Goal: Transaction & Acquisition: Download file/media

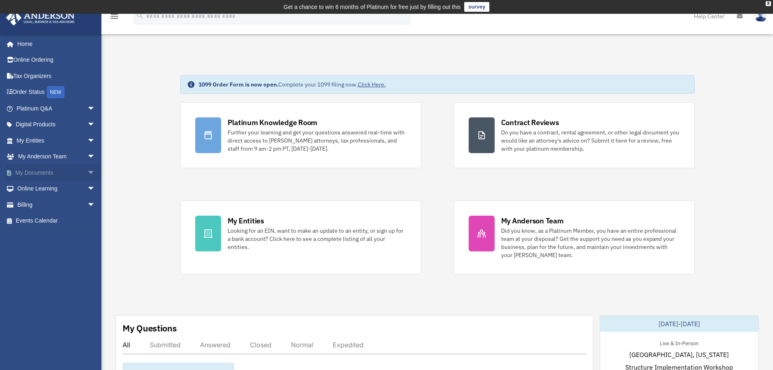
click at [87, 175] on span "arrow_drop_down" at bounding box center [95, 172] width 16 height 17
click at [34, 192] on link "Box" at bounding box center [59, 189] width 96 height 16
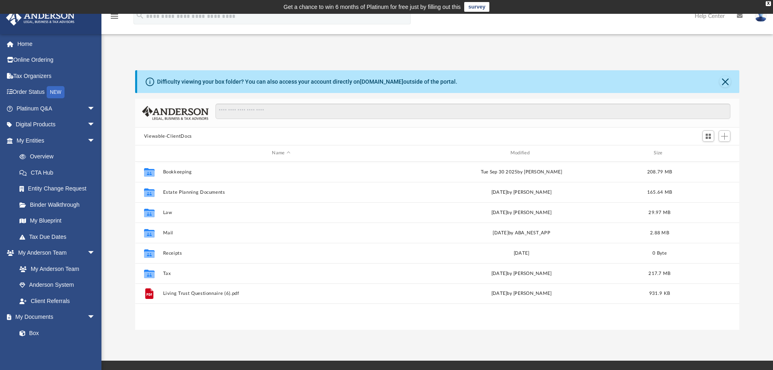
scroll to position [179, 598]
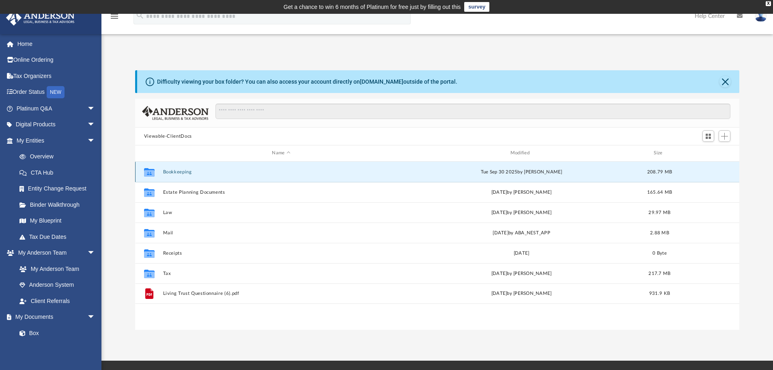
click at [181, 175] on button "Bookkeeping" at bounding box center [281, 171] width 237 height 5
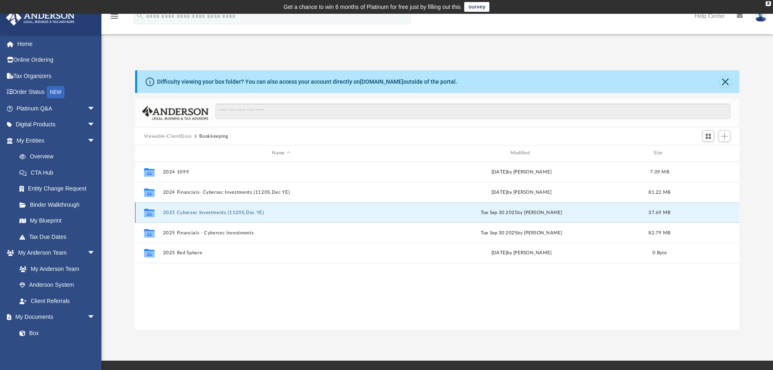
click at [184, 212] on button "2025 Cybersec Investments (1120S,Dec YE)" at bounding box center [281, 212] width 237 height 5
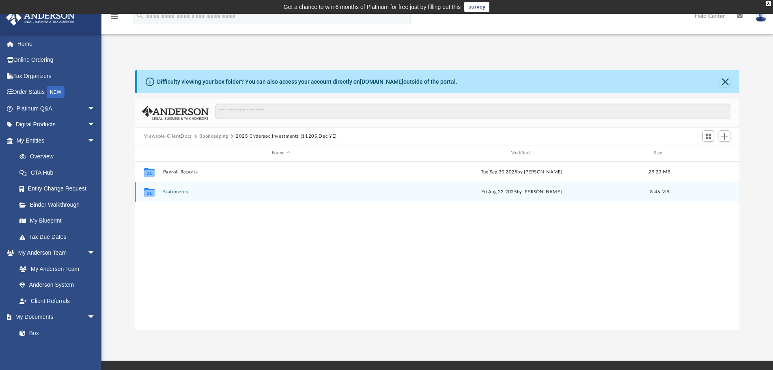
click at [181, 189] on button "Statements" at bounding box center [281, 191] width 237 height 5
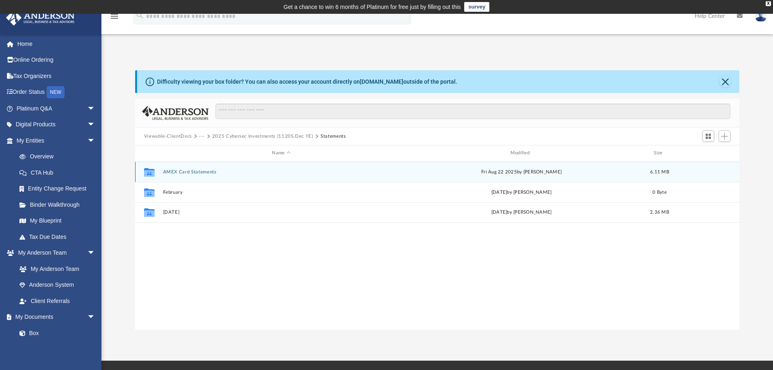
click at [193, 170] on button "AMEX Card Statements" at bounding box center [281, 171] width 237 height 5
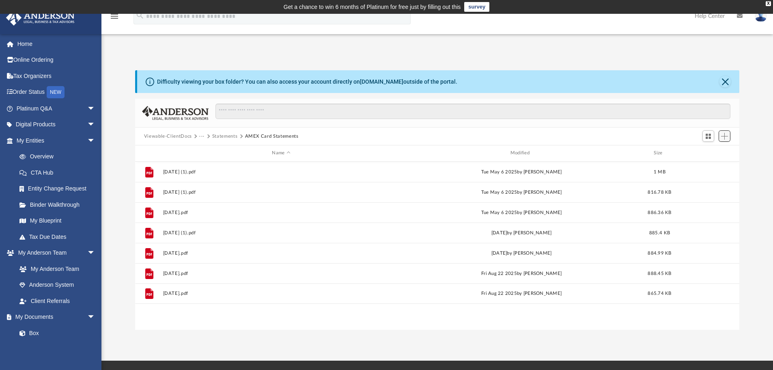
click at [723, 136] on span "Add" at bounding box center [724, 136] width 7 height 7
click at [712, 152] on li "Upload" at bounding box center [713, 152] width 26 height 9
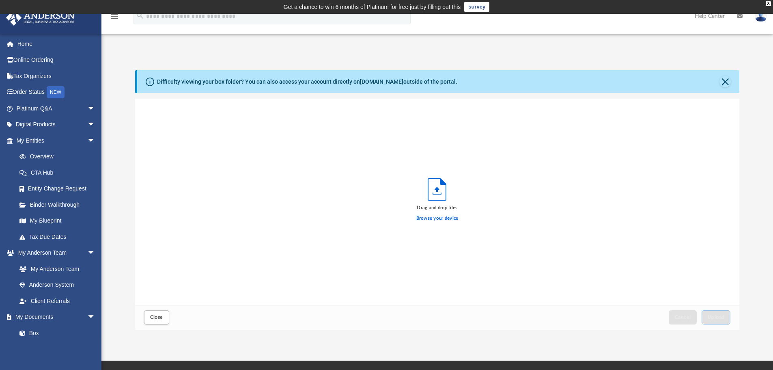
scroll to position [200, 598]
click at [709, 312] on button "Upload" at bounding box center [716, 317] width 29 height 14
click at [726, 81] on button "Close" at bounding box center [725, 81] width 11 height 11
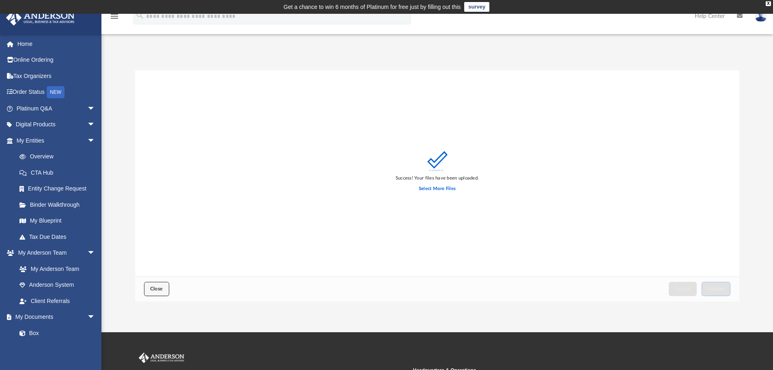
click at [153, 288] on span "Close" at bounding box center [156, 288] width 13 height 5
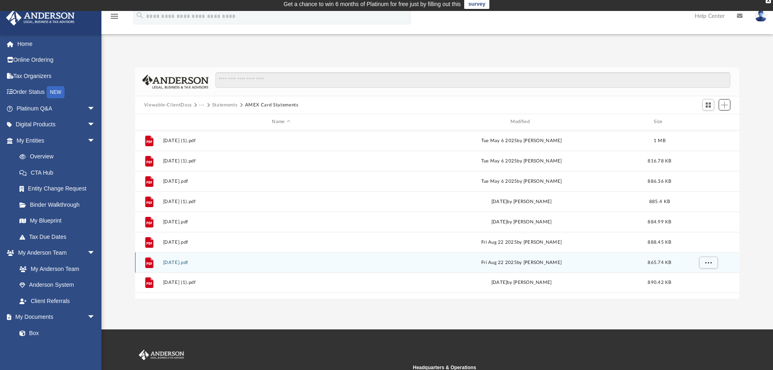
scroll to position [0, 0]
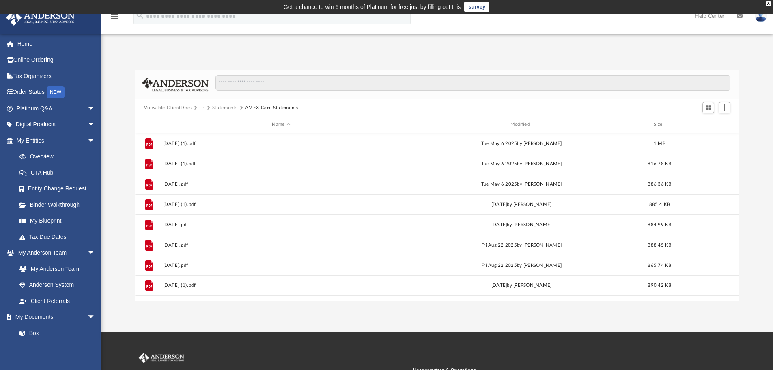
click at [226, 108] on button "Statements" at bounding box center [225, 107] width 26 height 7
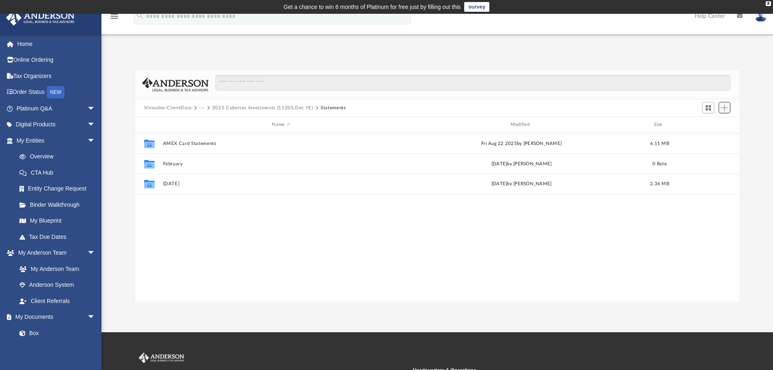
click at [722, 112] on button "Add" at bounding box center [725, 107] width 12 height 11
click at [708, 126] on li "Upload" at bounding box center [713, 124] width 26 height 9
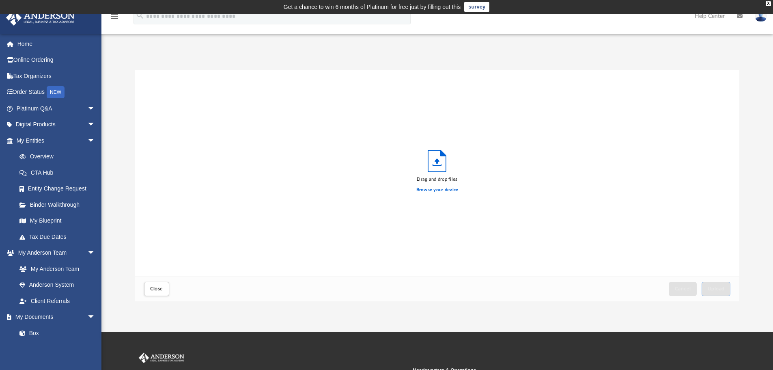
scroll to position [200, 598]
click at [152, 287] on button "Close" at bounding box center [156, 289] width 25 height 14
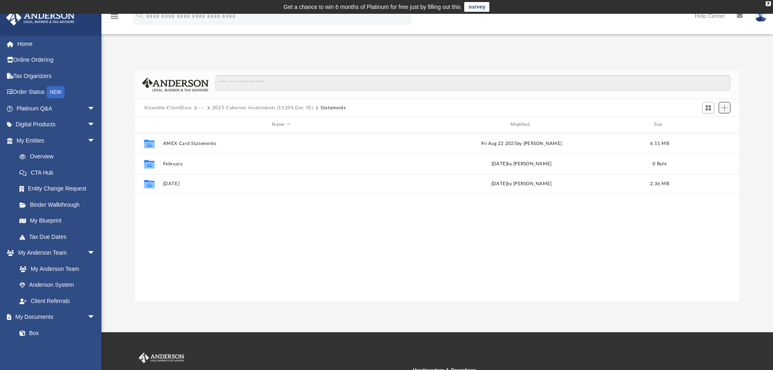
click at [727, 105] on span "Add" at bounding box center [724, 107] width 7 height 7
click at [709, 137] on li "New Folder" at bounding box center [713, 136] width 26 height 9
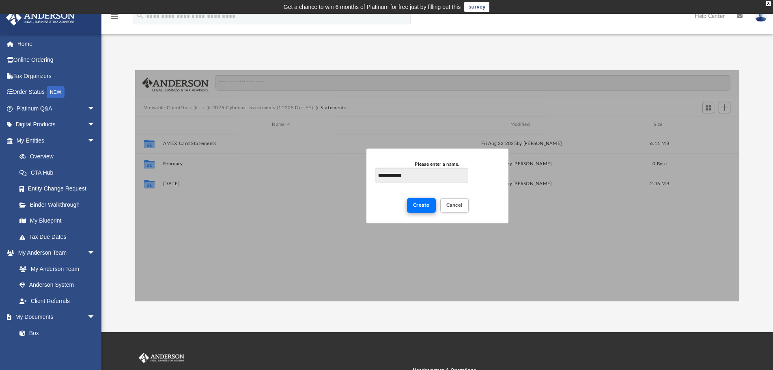
type input "**********"
click at [430, 202] on button "Create" at bounding box center [421, 205] width 29 height 14
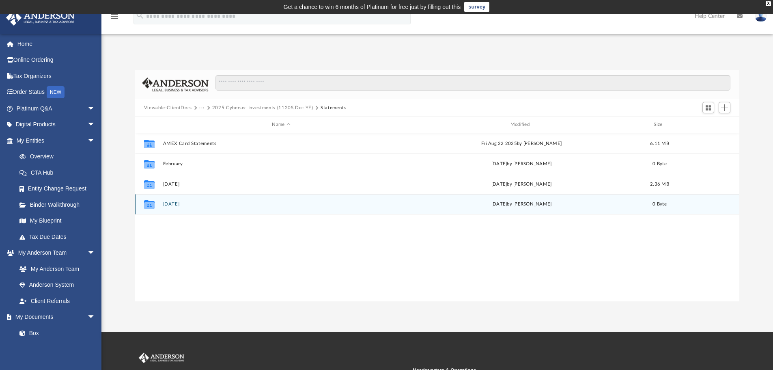
click at [175, 205] on button "[DATE]" at bounding box center [281, 203] width 237 height 5
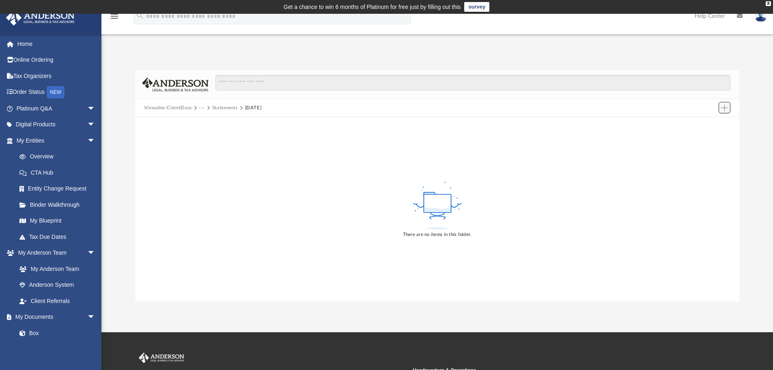
click at [722, 106] on button "Add" at bounding box center [725, 107] width 12 height 11
click at [707, 126] on li "Upload" at bounding box center [713, 124] width 26 height 9
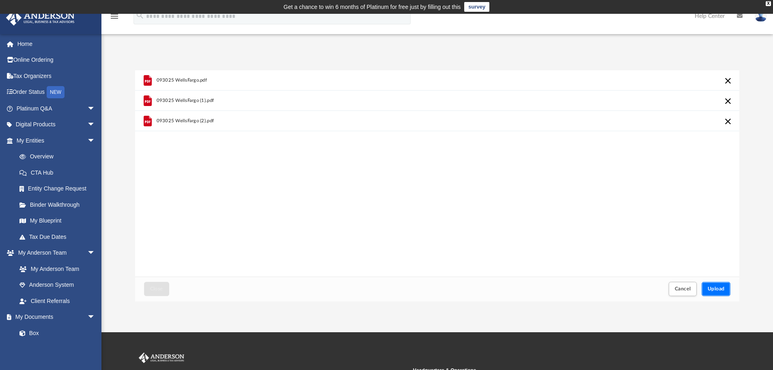
click at [716, 289] on span "Upload" at bounding box center [716, 288] width 17 height 5
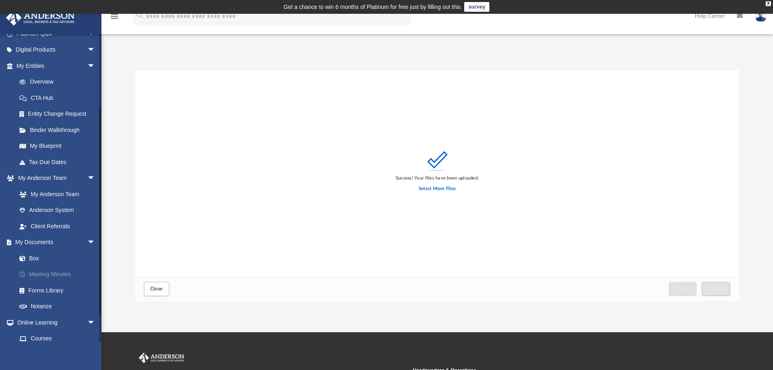
scroll to position [144, 0]
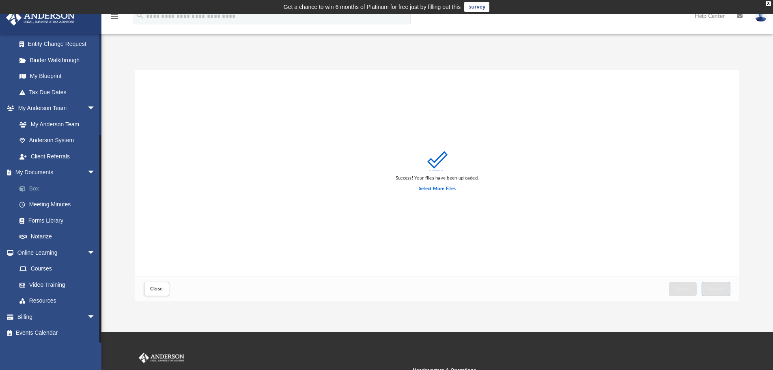
click at [41, 191] on link "Box" at bounding box center [59, 188] width 96 height 16
drag, startPoint x: 153, startPoint y: 287, endPoint x: 156, endPoint y: 289, distance: 4.2
click at [156, 289] on span "Close" at bounding box center [156, 288] width 13 height 5
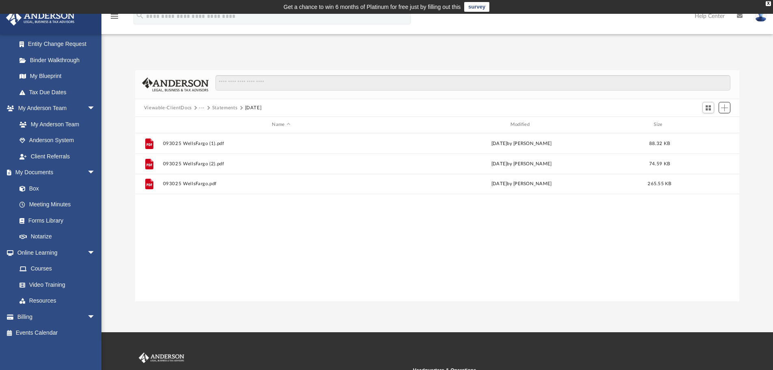
scroll to position [179, 598]
click at [222, 107] on button "Statements" at bounding box center [225, 107] width 26 height 7
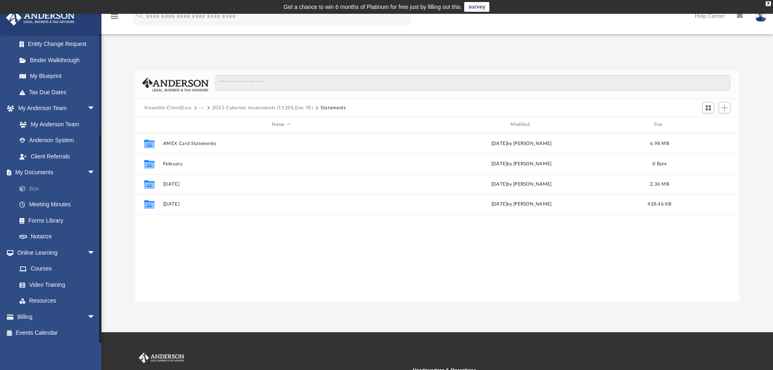
click at [34, 187] on link "Box" at bounding box center [59, 188] width 96 height 16
click at [181, 108] on button "Viewable-ClientDocs" at bounding box center [168, 107] width 48 height 7
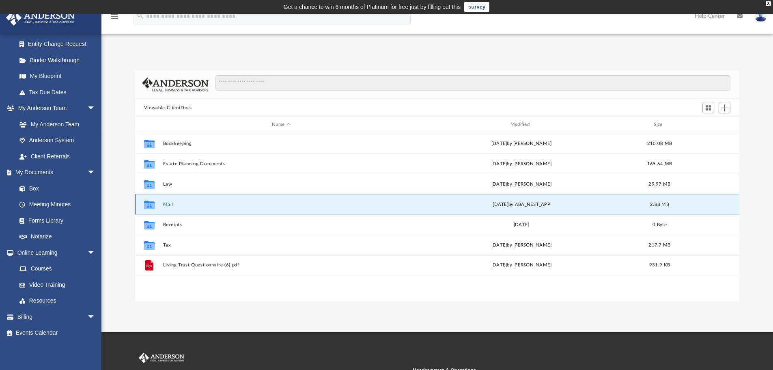
click at [169, 205] on button "Mail" at bounding box center [281, 204] width 237 height 5
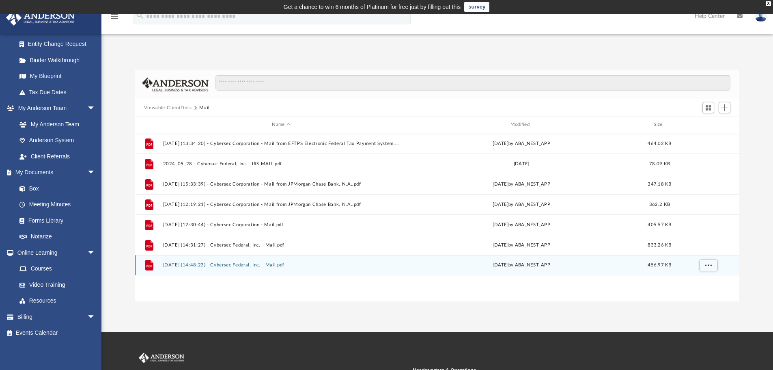
click at [235, 265] on button "[DATE] (14:48:23) - Cybersec Federal, Inc. - Mail.pdf" at bounding box center [281, 264] width 237 height 5
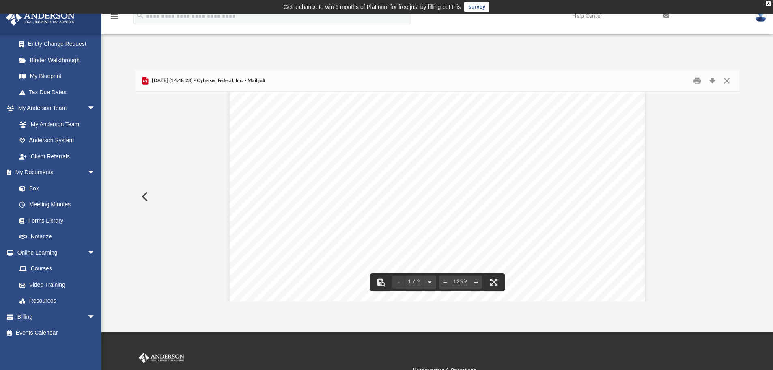
scroll to position [122, 0]
click at [711, 80] on button "Download" at bounding box center [712, 81] width 15 height 13
click at [724, 80] on button "Close" at bounding box center [727, 81] width 15 height 13
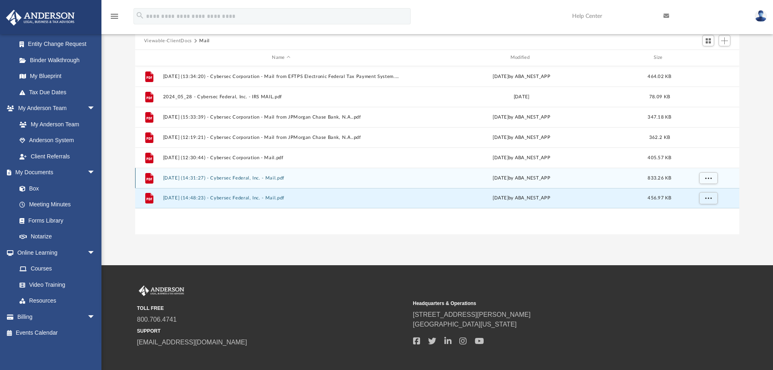
scroll to position [81, 0]
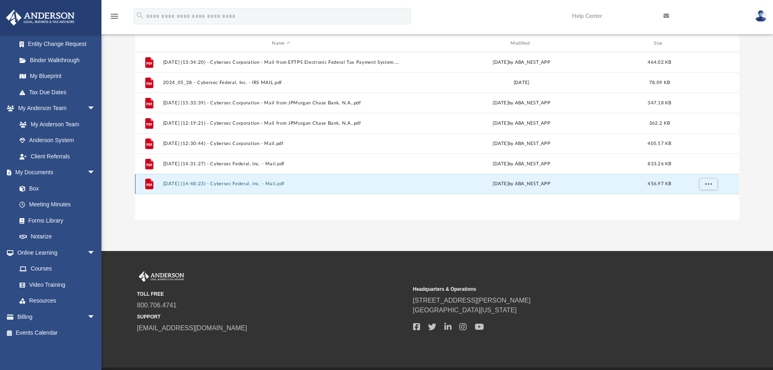
click at [263, 183] on button "[DATE] (14:48:23) - Cybersec Federal, Inc. - Mail.pdf" at bounding box center [281, 183] width 237 height 5
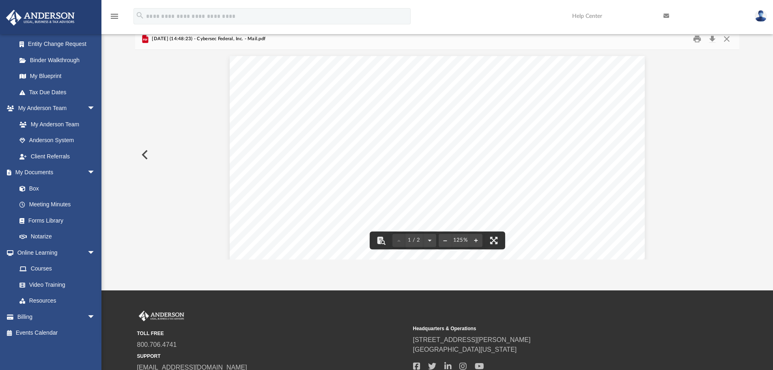
scroll to position [30, 0]
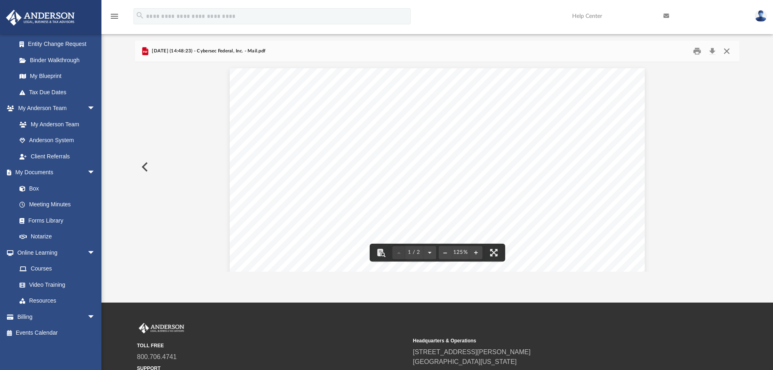
click at [728, 51] on button "Close" at bounding box center [727, 51] width 15 height 13
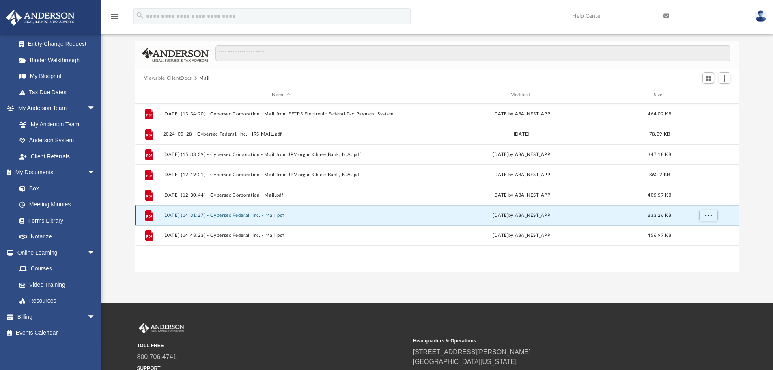
click at [266, 216] on button "[DATE] (14:31:27) - Cybersec Federal, Inc. - Mail.pdf" at bounding box center [281, 215] width 237 height 5
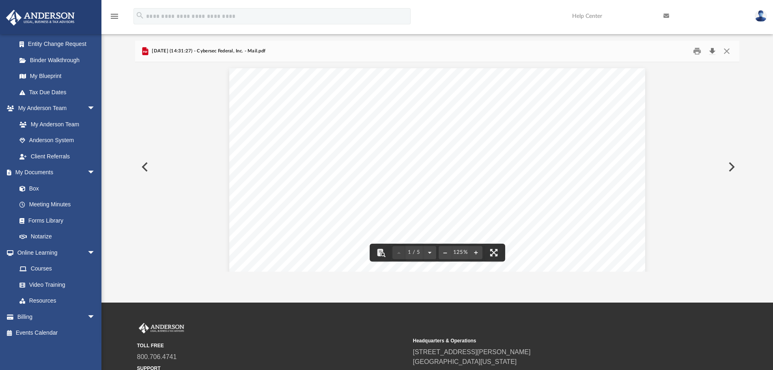
click at [714, 52] on button "Download" at bounding box center [712, 51] width 15 height 13
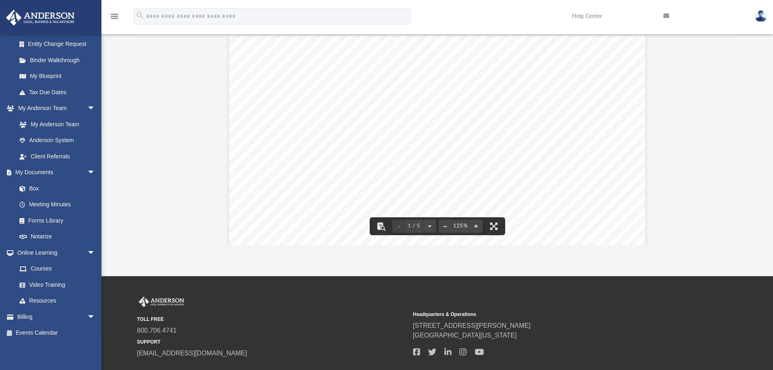
scroll to position [70, 0]
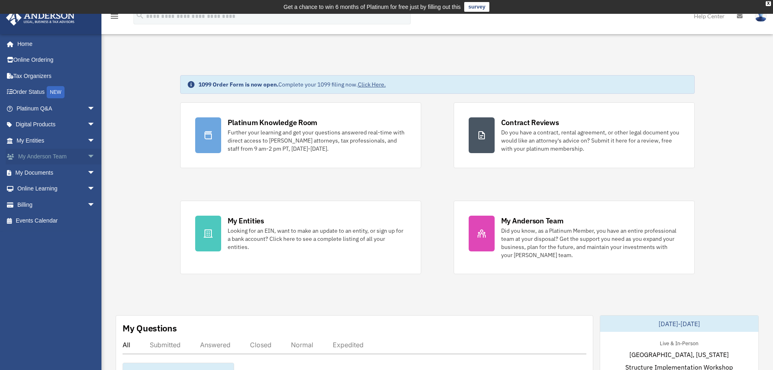
click at [69, 155] on link "My Anderson Team arrow_drop_down" at bounding box center [57, 157] width 102 height 16
click at [47, 188] on link "Online Learning arrow_drop_down" at bounding box center [57, 189] width 102 height 16
click at [47, 176] on link "My Documents arrow_drop_down" at bounding box center [57, 172] width 102 height 16
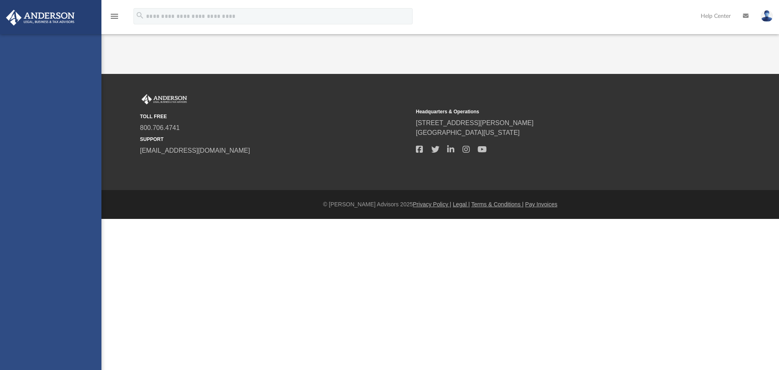
click at [85, 174] on div "fernando.machado@cybersecinvestments.com Sign Out fernando.machado@cybersecinve…" at bounding box center [50, 219] width 101 height 370
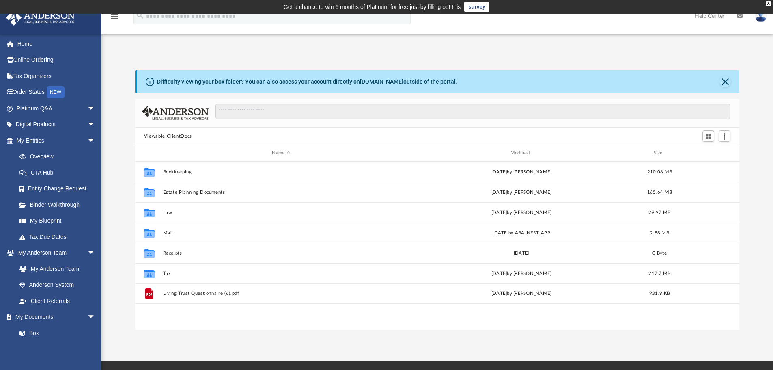
scroll to position [179, 598]
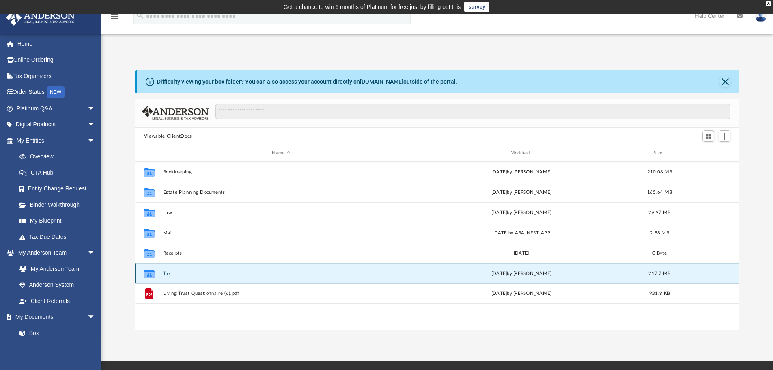
click at [168, 273] on button "Tax" at bounding box center [281, 273] width 237 height 5
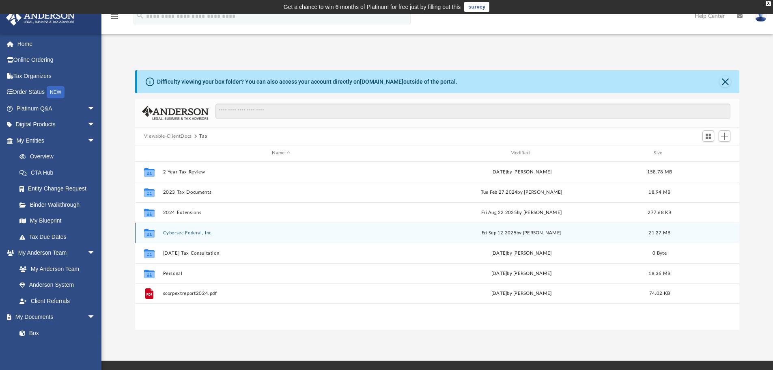
click at [189, 233] on button "Cybersec Federal, Inc." at bounding box center [281, 232] width 237 height 5
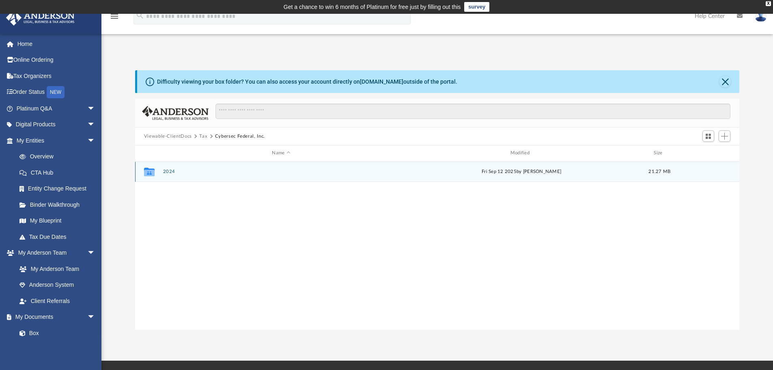
click at [169, 170] on button "2024" at bounding box center [281, 171] width 237 height 5
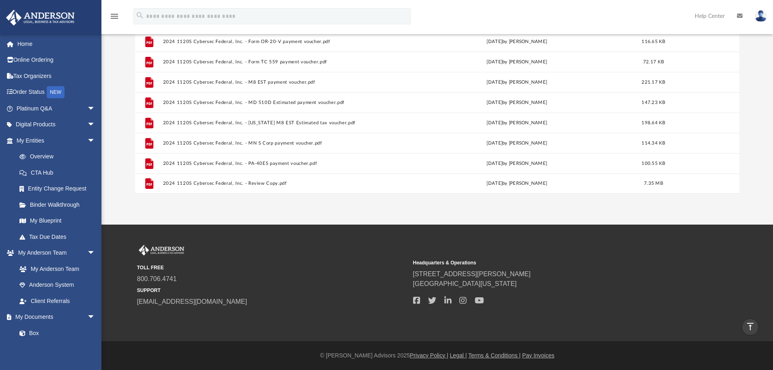
scroll to position [95, 0]
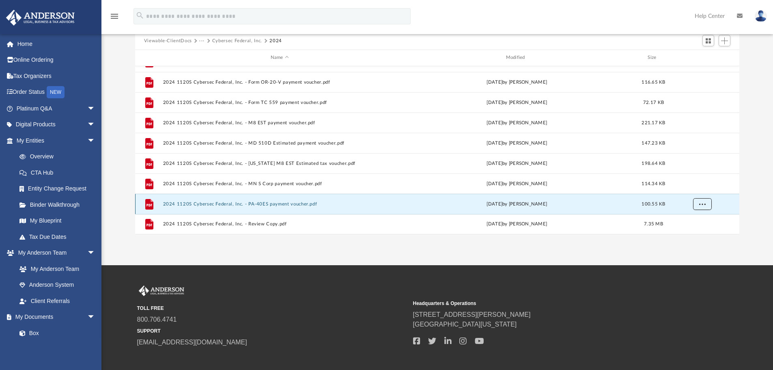
click at [698, 204] on button "More options" at bounding box center [702, 204] width 19 height 12
click at [696, 186] on li "Download" at bounding box center [695, 186] width 24 height 9
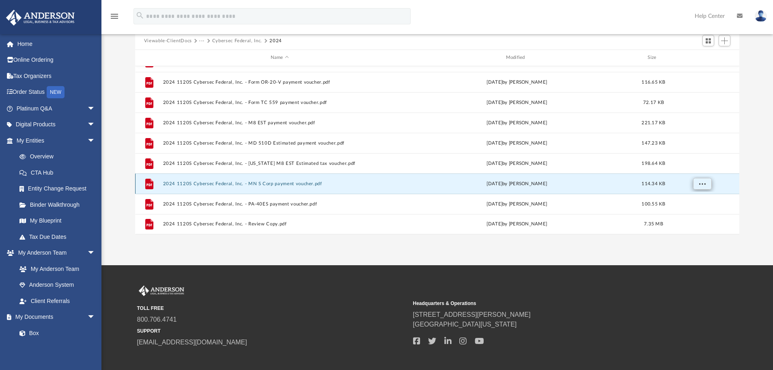
click at [704, 185] on button "More options" at bounding box center [702, 183] width 19 height 12
click at [693, 214] on li "Download" at bounding box center [695, 213] width 24 height 9
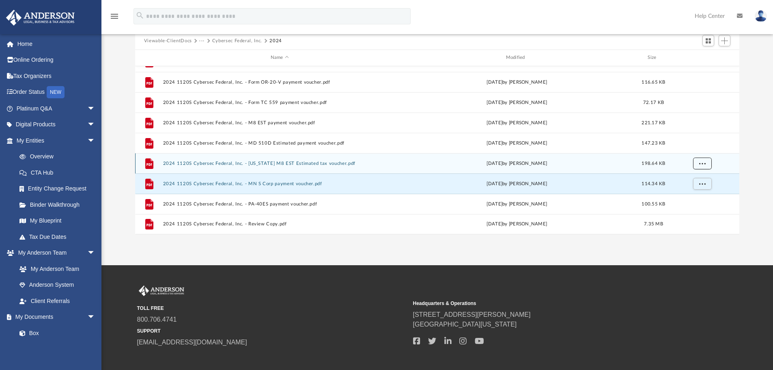
click at [702, 165] on span "More options" at bounding box center [702, 163] width 6 height 4
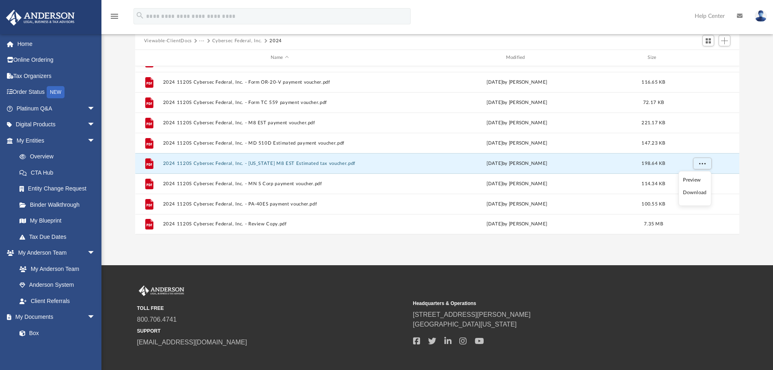
click at [698, 192] on li "Download" at bounding box center [695, 192] width 24 height 9
click at [763, 134] on div "Difficulty viewing your box folder? You can also access your account directly o…" at bounding box center [437, 104] width 672 height 259
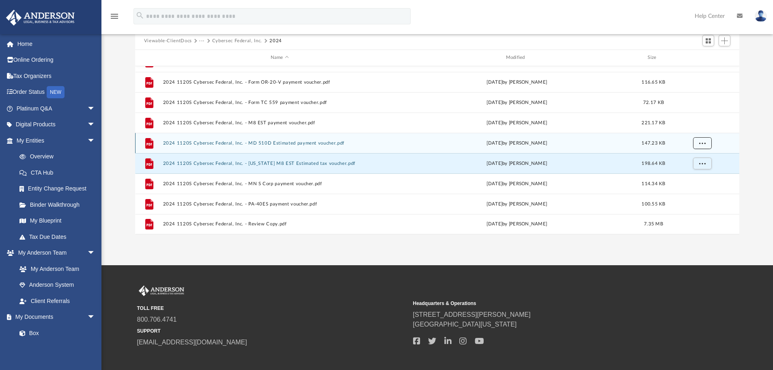
click at [699, 142] on button "More options" at bounding box center [702, 143] width 19 height 12
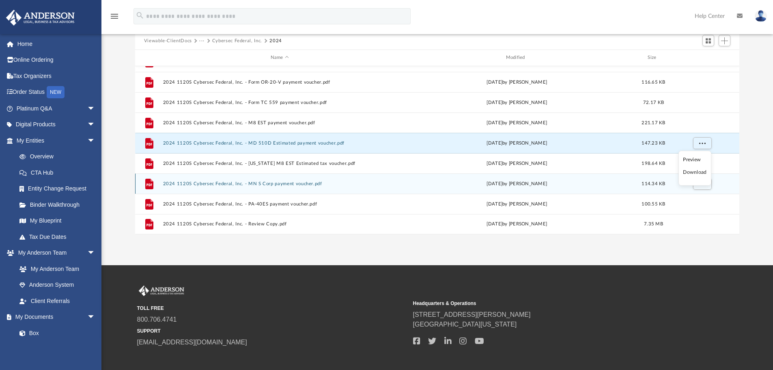
click at [692, 174] on li "Download" at bounding box center [695, 172] width 24 height 9
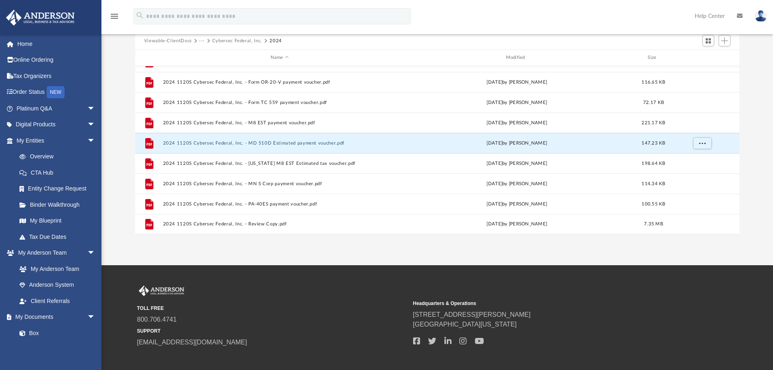
scroll to position [157, 0]
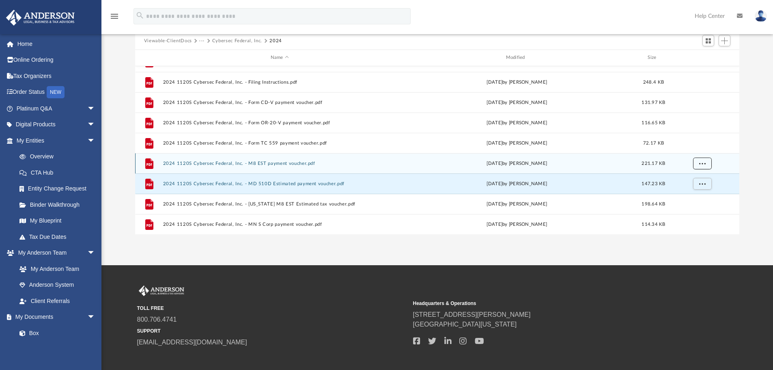
click at [701, 162] on span "More options" at bounding box center [702, 163] width 6 height 4
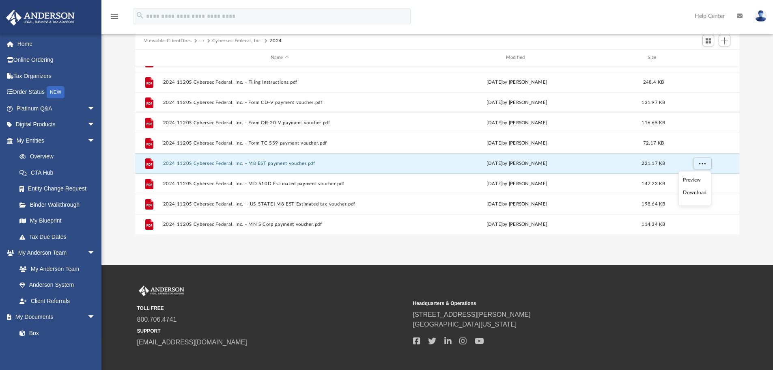
click at [691, 191] on li "Download" at bounding box center [695, 192] width 24 height 9
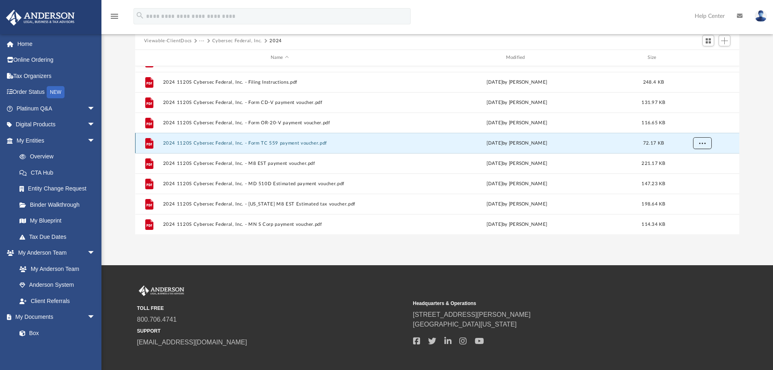
click at [699, 144] on button "More options" at bounding box center [702, 143] width 19 height 12
click at [691, 172] on li "Download" at bounding box center [695, 172] width 24 height 9
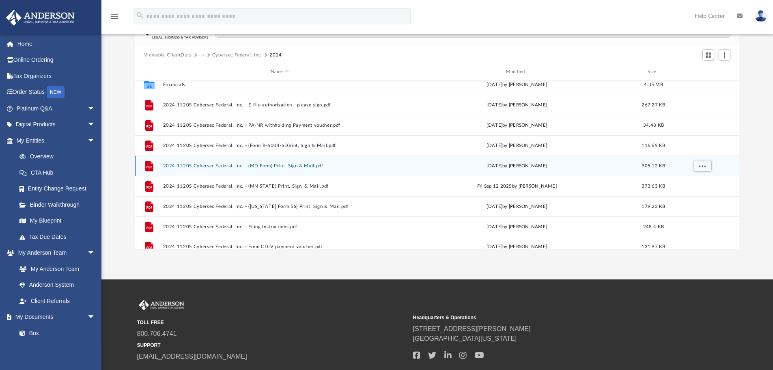
scroll to position [41, 0]
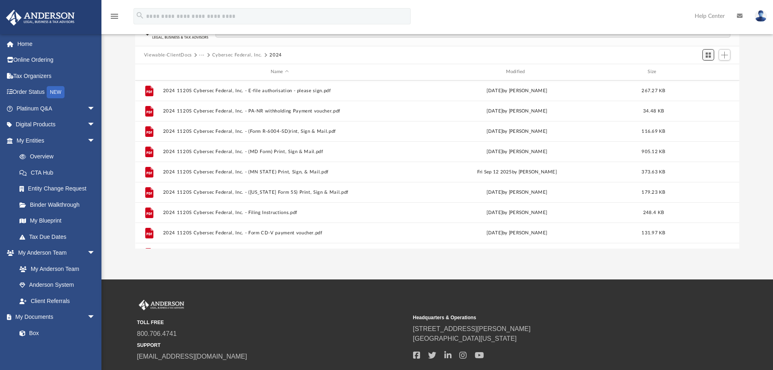
click at [706, 55] on span "Switch to Grid View" at bounding box center [708, 55] width 7 height 7
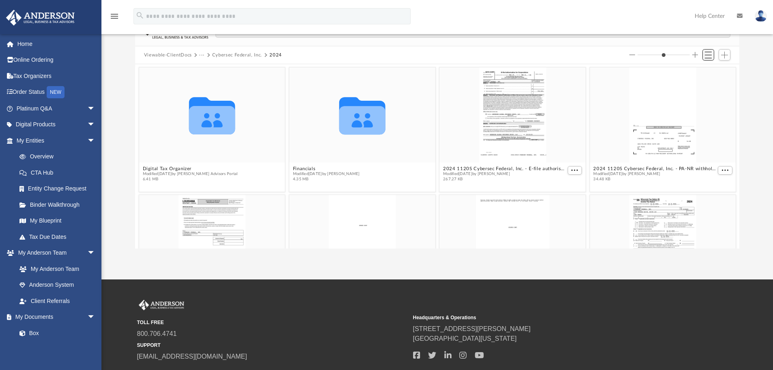
scroll to position [179, 598]
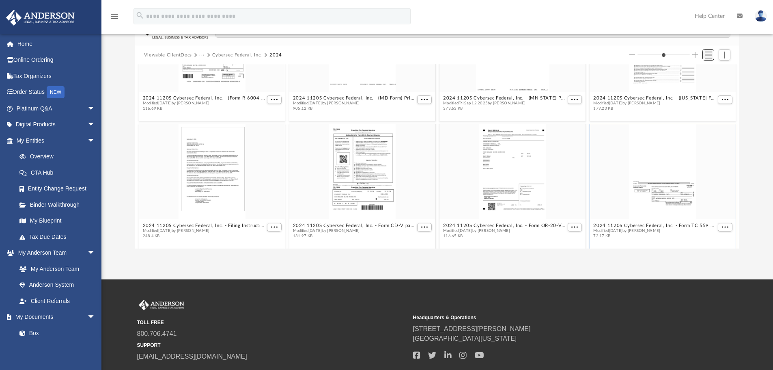
click at [709, 56] on span "Switch to List View" at bounding box center [708, 55] width 7 height 7
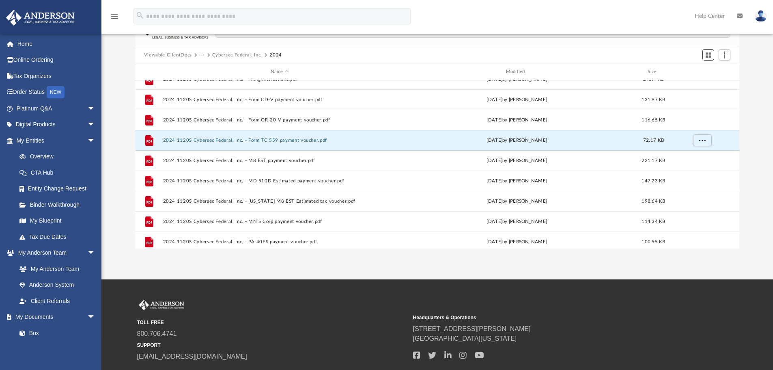
scroll to position [197, 0]
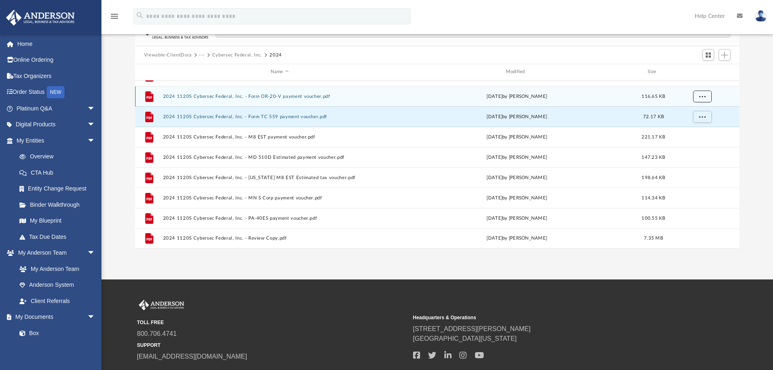
click at [703, 97] on span "More options" at bounding box center [702, 96] width 6 height 4
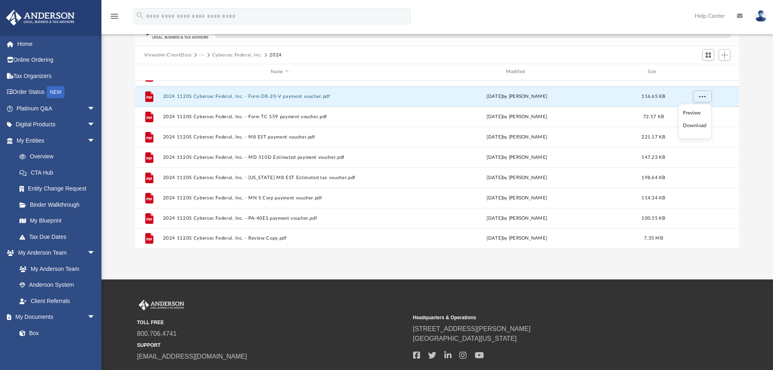
click at [692, 125] on li "Download" at bounding box center [695, 125] width 24 height 9
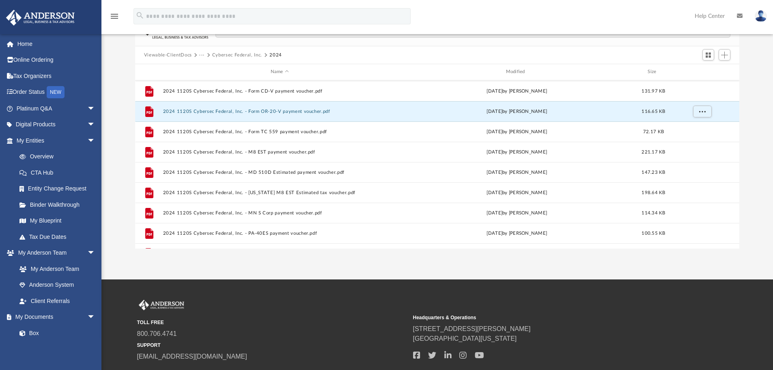
scroll to position [157, 0]
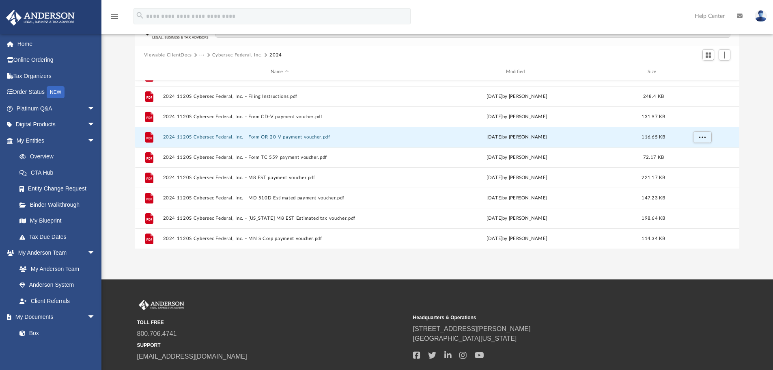
click at [763, 161] on div "Difficulty viewing your box folder? You can also access your account directly o…" at bounding box center [437, 118] width 672 height 259
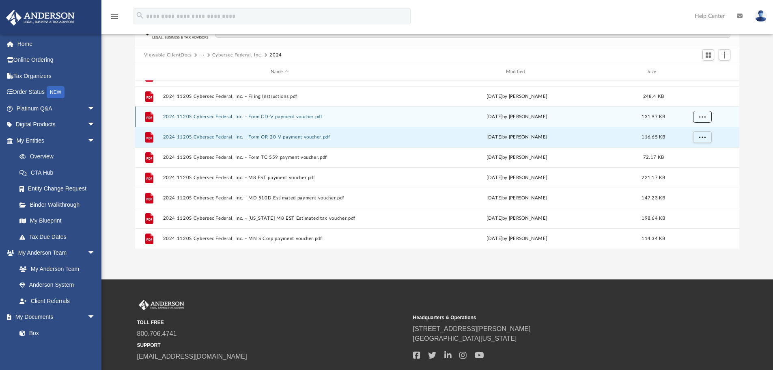
click at [708, 119] on button "More options" at bounding box center [702, 116] width 19 height 12
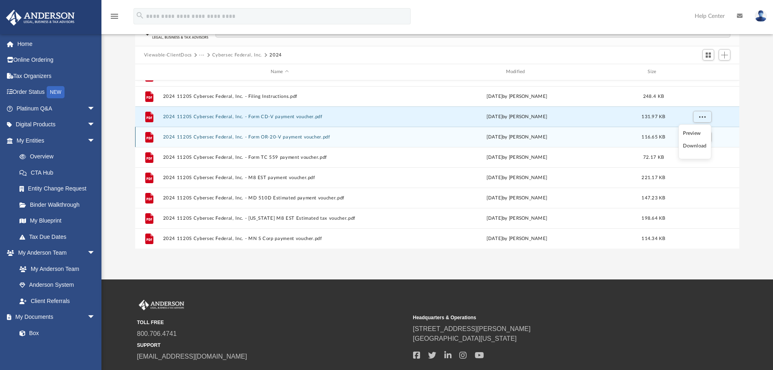
click at [694, 145] on li "Download" at bounding box center [695, 146] width 24 height 9
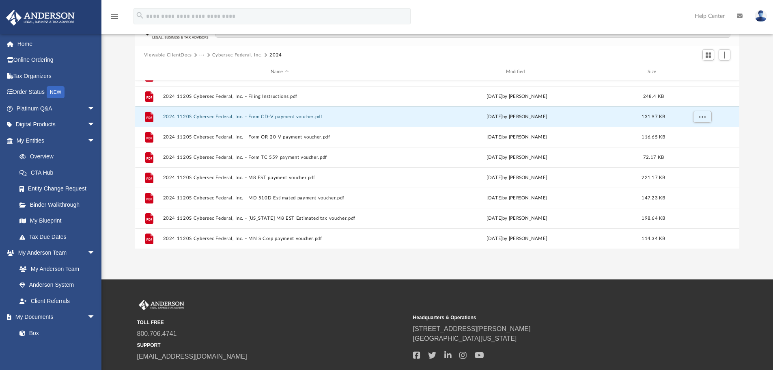
click at [762, 153] on div "Difficulty viewing your box folder? You can also access your account directly o…" at bounding box center [437, 118] width 672 height 259
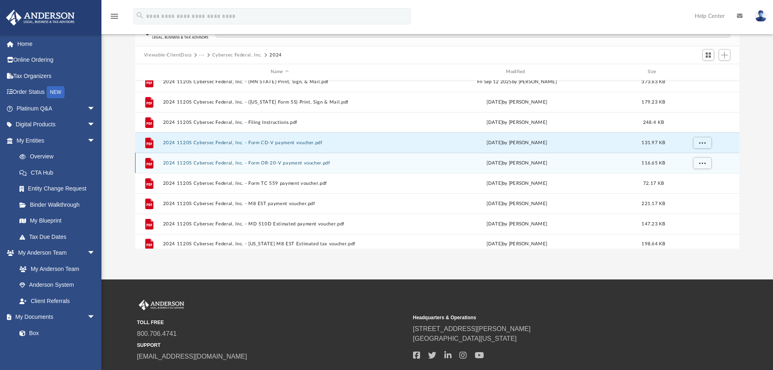
scroll to position [116, 0]
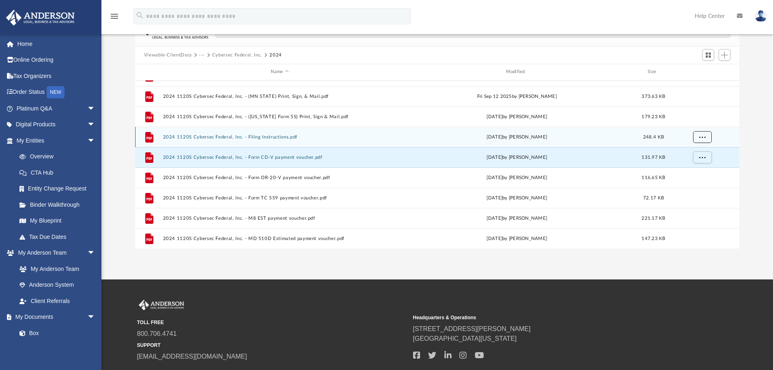
click at [707, 135] on button "More options" at bounding box center [702, 137] width 19 height 12
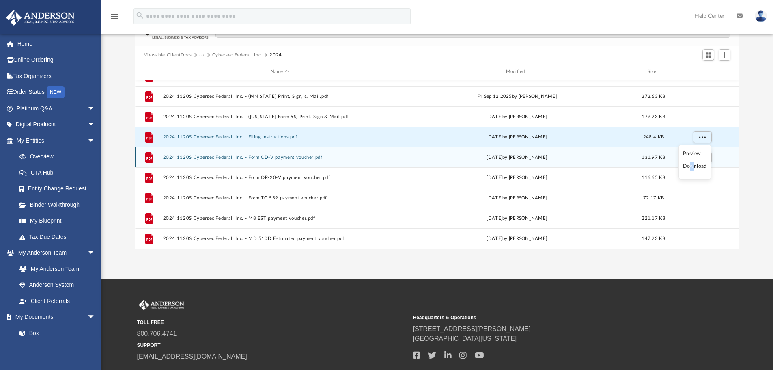
click at [693, 166] on li "Download" at bounding box center [695, 166] width 24 height 9
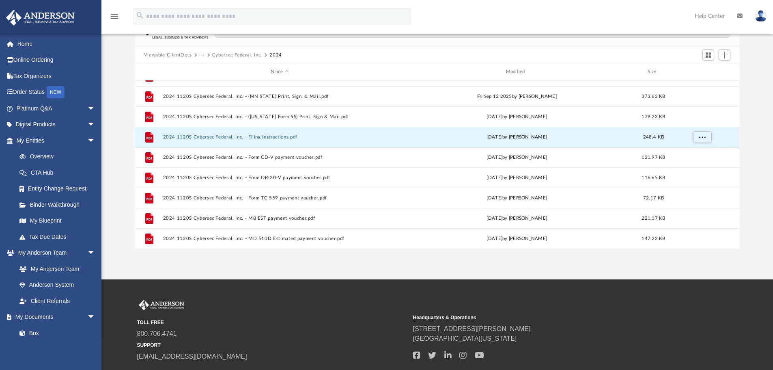
click at [756, 146] on div "Difficulty viewing your box folder? You can also access your account directly o…" at bounding box center [437, 118] width 672 height 259
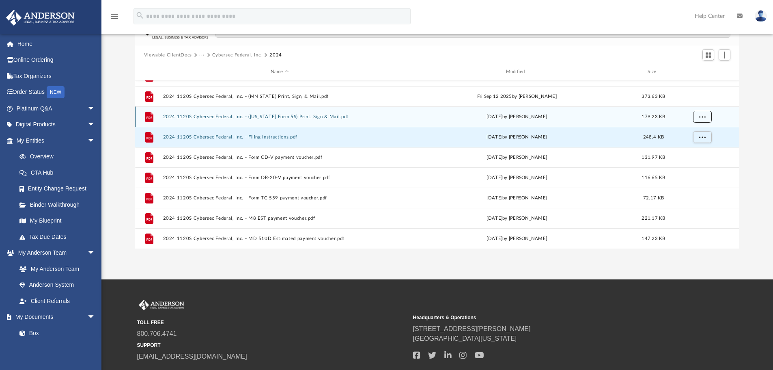
click at [707, 117] on button "More options" at bounding box center [702, 116] width 19 height 12
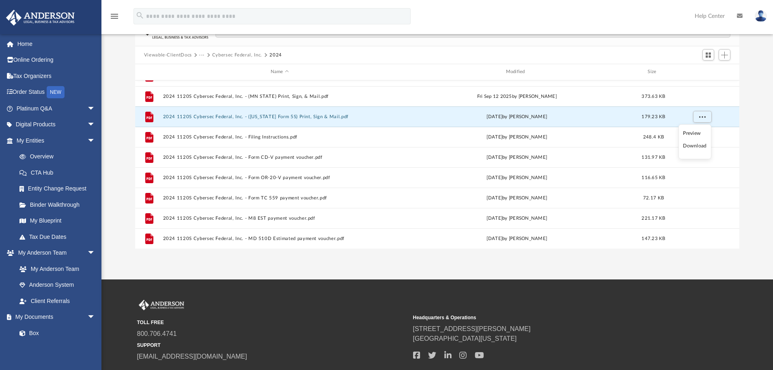
click at [696, 144] on li "Download" at bounding box center [695, 146] width 24 height 9
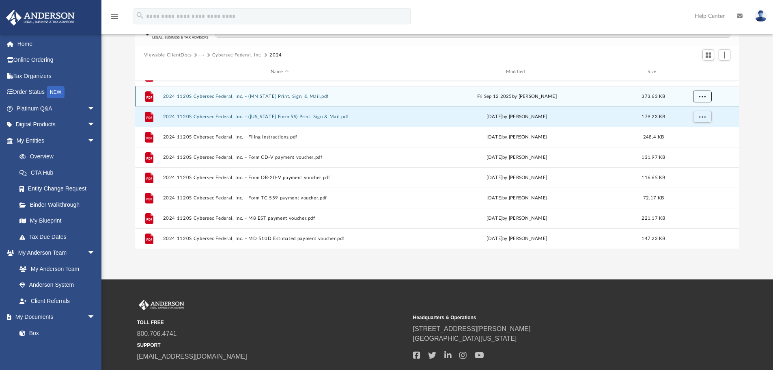
click at [703, 98] on span "More options" at bounding box center [702, 96] width 6 height 4
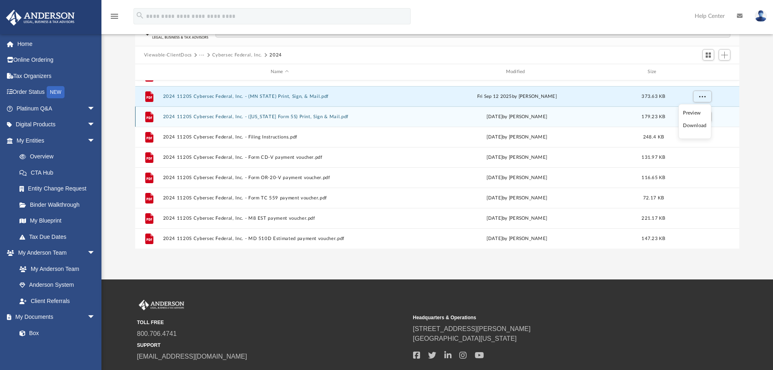
click at [699, 127] on li "Download" at bounding box center [695, 125] width 24 height 9
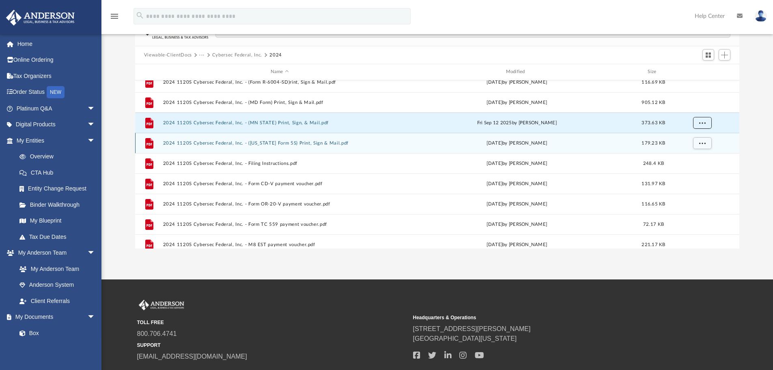
scroll to position [75, 0]
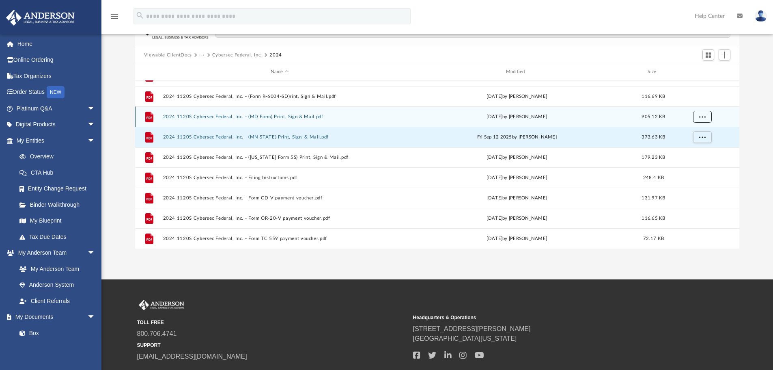
click at [699, 116] on span "More options" at bounding box center [702, 116] width 6 height 4
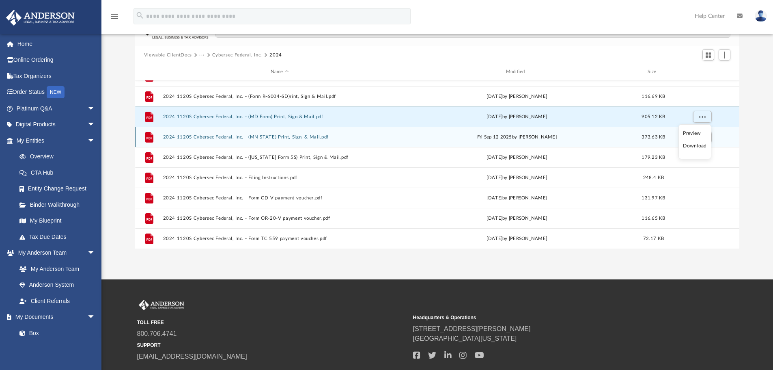
click at [694, 144] on li "Download" at bounding box center [695, 146] width 24 height 9
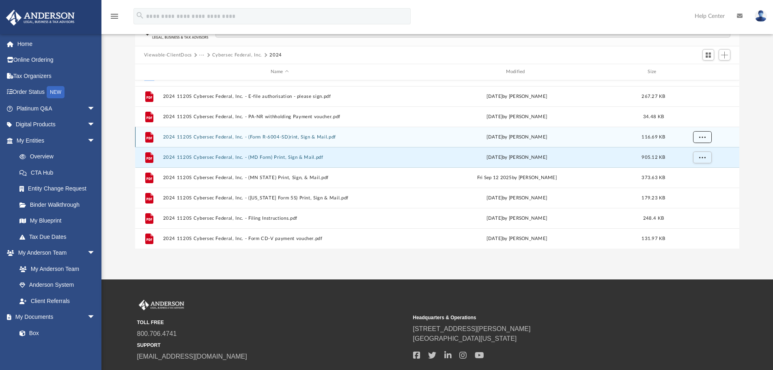
click at [701, 138] on span "More options" at bounding box center [702, 136] width 6 height 4
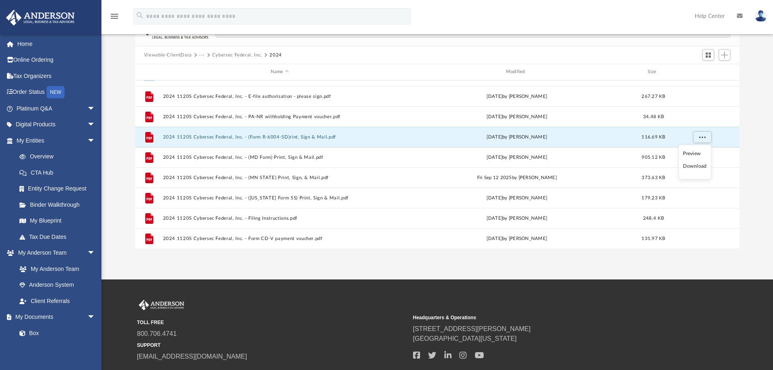
click at [692, 166] on li "Download" at bounding box center [695, 166] width 24 height 9
click at [764, 126] on div "Difficulty viewing your box folder? You can also access your account directly o…" at bounding box center [437, 118] width 672 height 259
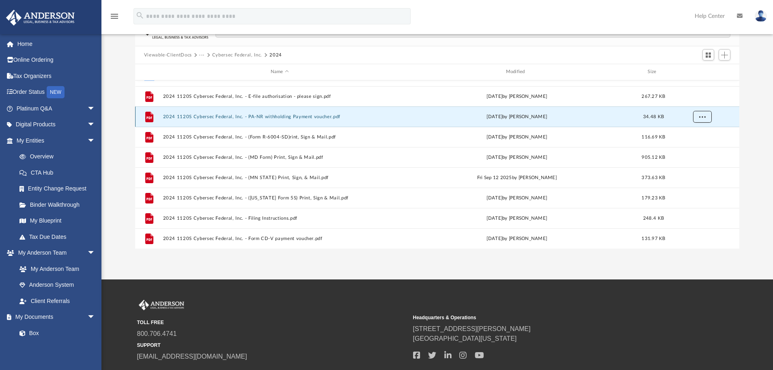
click at [701, 117] on button "More options" at bounding box center [702, 116] width 19 height 12
click at [695, 145] on li "Download" at bounding box center [695, 146] width 24 height 9
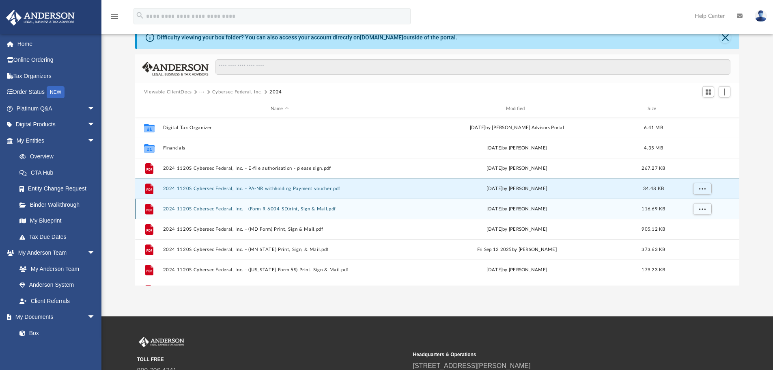
scroll to position [0, 0]
